Goal: Information Seeking & Learning: Learn about a topic

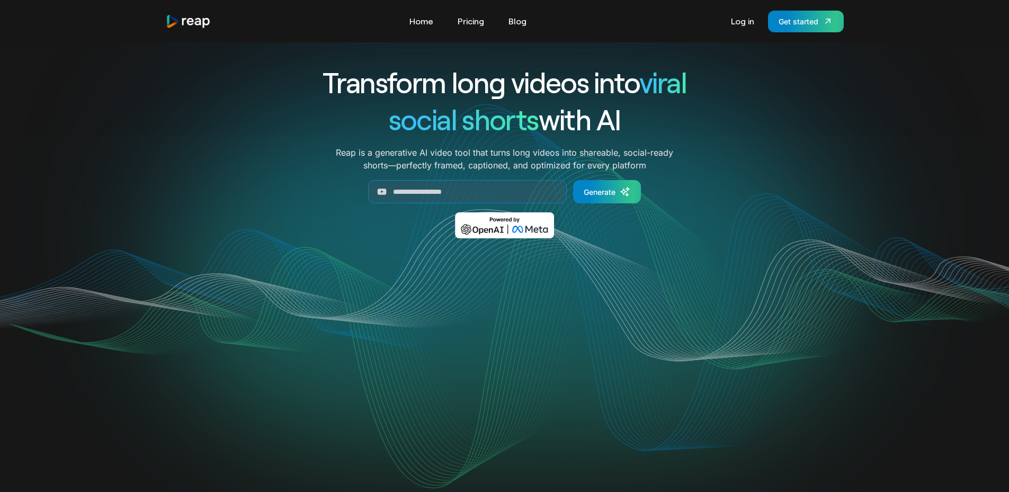
drag, startPoint x: 737, startPoint y: 282, endPoint x: 712, endPoint y: 266, distance: 29.4
click at [736, 282] on div "Your browser does not support the video tag." at bounding box center [505, 362] width 678 height 216
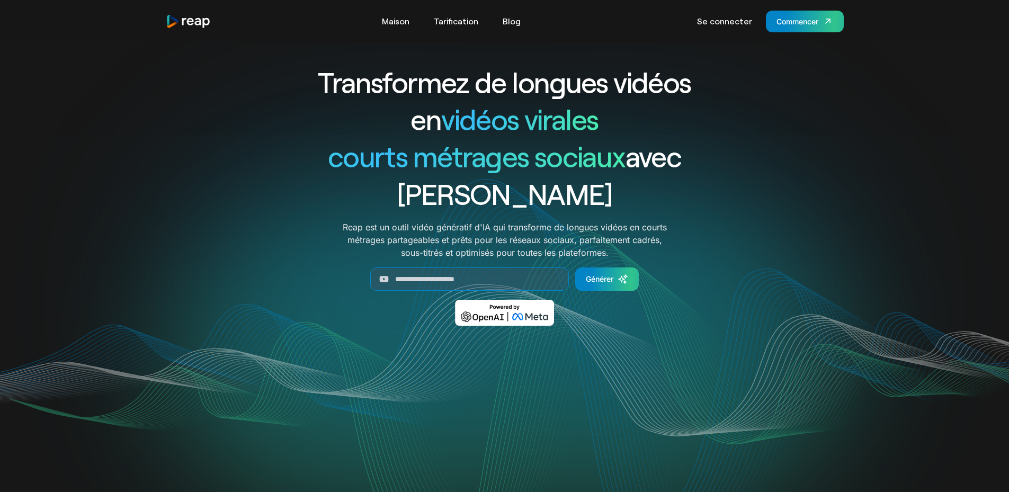
click at [676, 109] on h1 "Transformez de longues vidéos en vidéos virales" at bounding box center [504, 101] width 441 height 74
click at [457, 13] on link "Tarification" at bounding box center [455, 21] width 55 height 17
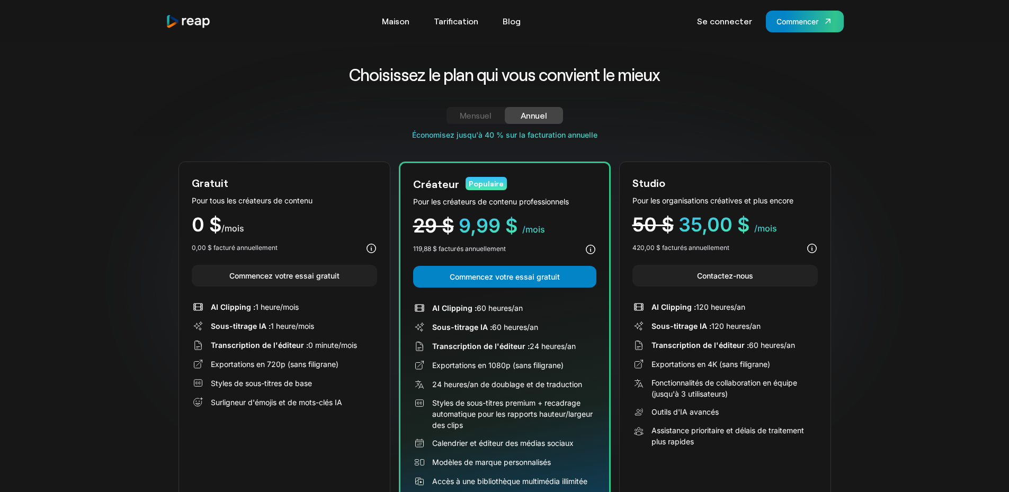
click at [190, 19] on img "maison" at bounding box center [189, 21] width 46 height 14
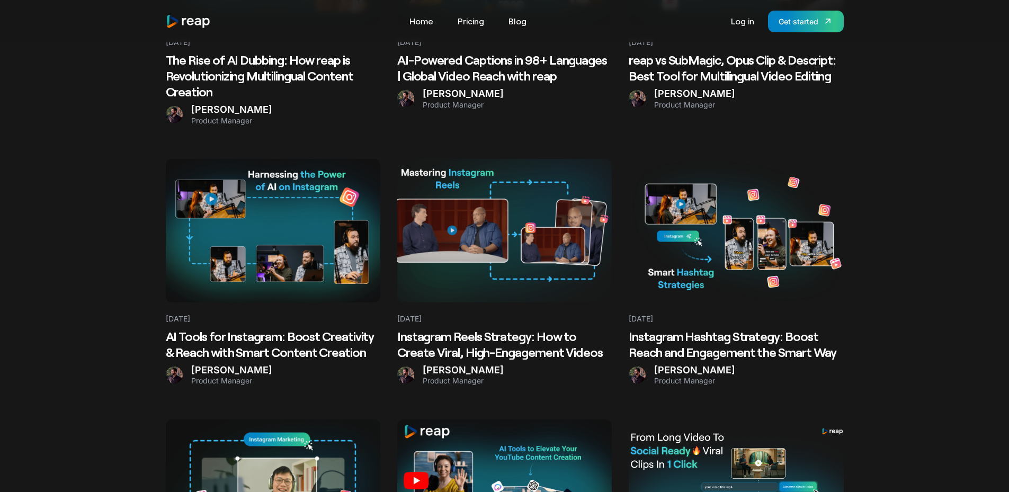
scroll to position [900, 0]
